Goal: Obtain resource: Obtain resource

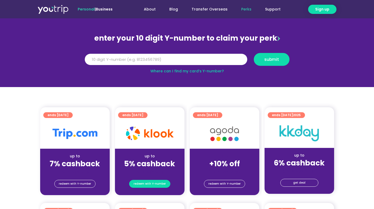
click at [153, 182] on span "redeem with Y-number" at bounding box center [149, 183] width 32 height 7
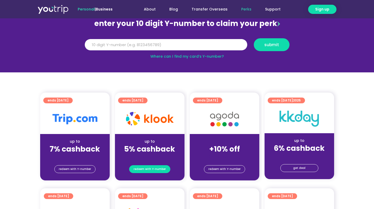
click at [150, 167] on span "redeem with Y-number" at bounding box center [149, 168] width 32 height 7
click at [154, 147] on strong "5% cashback" at bounding box center [149, 149] width 51 height 10
click at [158, 40] on input "Y Number" at bounding box center [166, 45] width 162 height 12
click at [195, 57] on link "Where can I find my card’s Y-number?" at bounding box center [186, 56] width 73 height 5
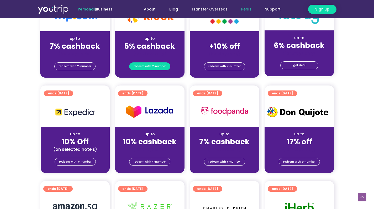
click at [158, 66] on span "redeem with Y-number" at bounding box center [149, 66] width 32 height 7
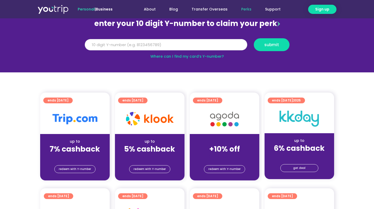
click at [181, 44] on input "Y Number" at bounding box center [166, 45] width 162 height 12
click at [182, 58] on link "Where can I find my card’s Y-number?" at bounding box center [186, 56] width 73 height 5
click at [210, 43] on input "Y Number" at bounding box center [166, 45] width 162 height 12
type input "8118678701"
click at [272, 39] on button "submit" at bounding box center [272, 44] width 36 height 13
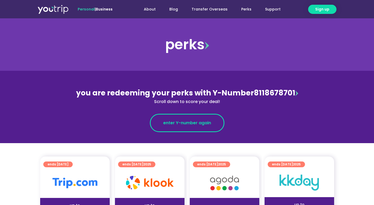
scroll to position [84, 0]
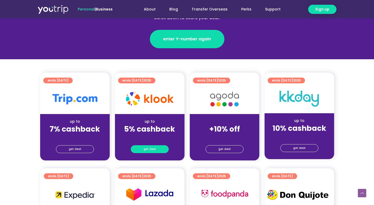
click at [155, 145] on link "get deal" at bounding box center [150, 149] width 38 height 8
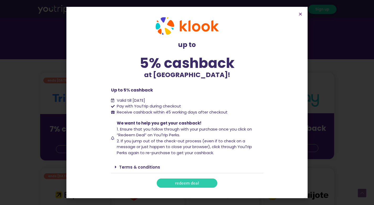
click at [172, 183] on link "redeem deal" at bounding box center [187, 183] width 61 height 9
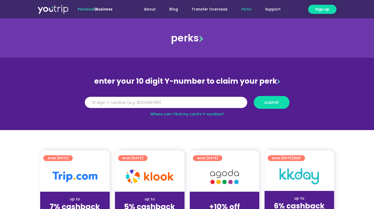
click at [177, 102] on input "Y Number" at bounding box center [166, 103] width 162 height 12
type input "8118678701"
click at [270, 103] on span "submit" at bounding box center [271, 102] width 15 height 4
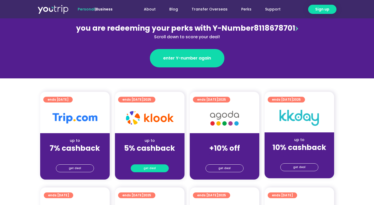
click at [153, 165] on span "get deal" at bounding box center [149, 168] width 12 height 7
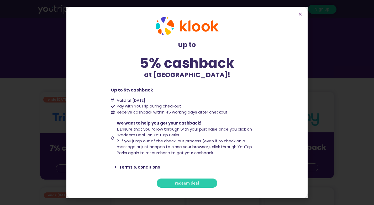
click at [169, 183] on link "redeem deal" at bounding box center [187, 183] width 61 height 9
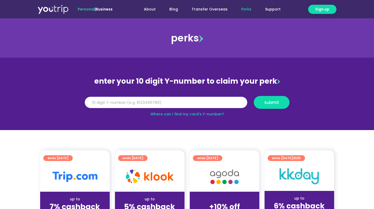
click at [193, 42] on div "perks" at bounding box center [187, 38] width 374 height 21
